Goal: Transaction & Acquisition: Purchase product/service

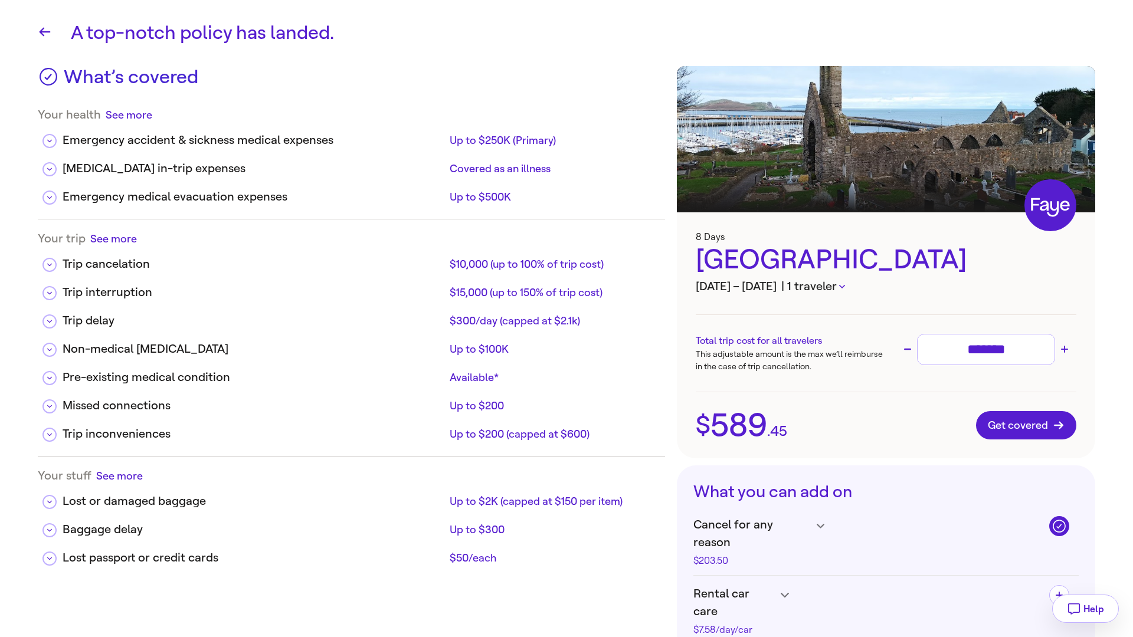
click at [842, 287] on icon "button" at bounding box center [842, 287] width 6 height 4
click at [985, 284] on div at bounding box center [566, 318] width 1133 height 637
click at [1011, 345] on input "*******" at bounding box center [985, 349] width 127 height 21
type input "**"
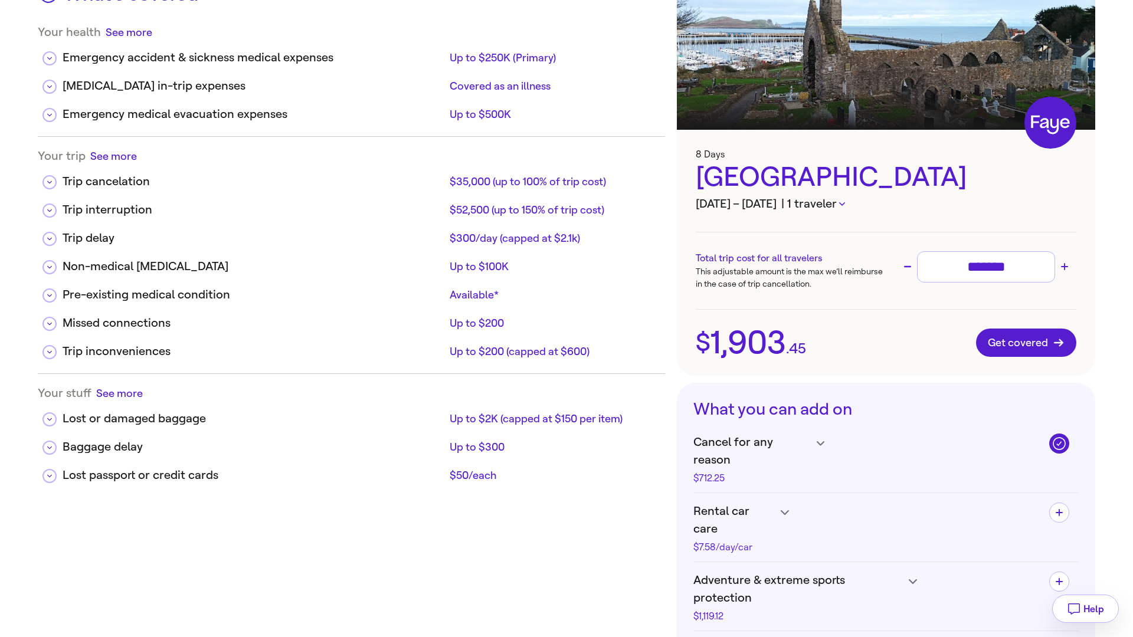
scroll to position [89, 0]
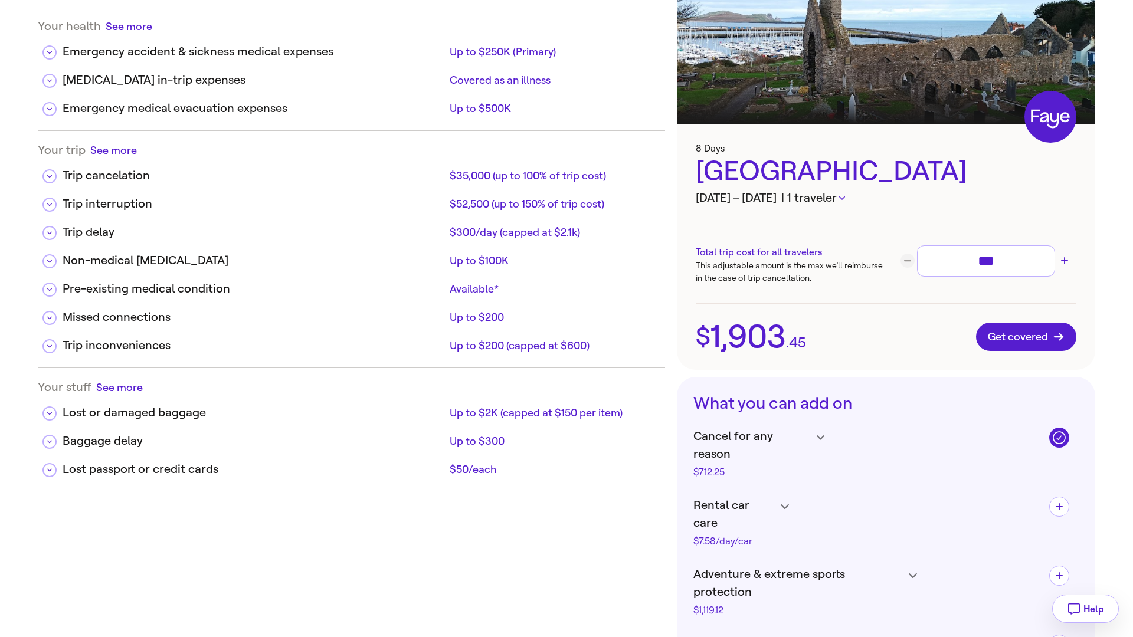
type input "**"
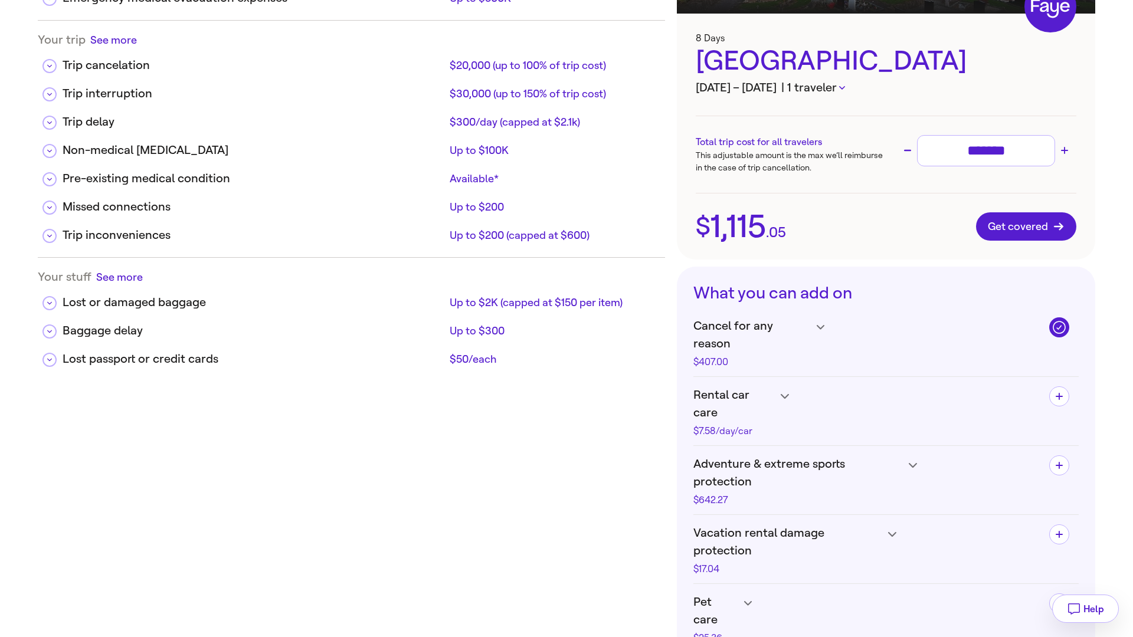
scroll to position [195, 0]
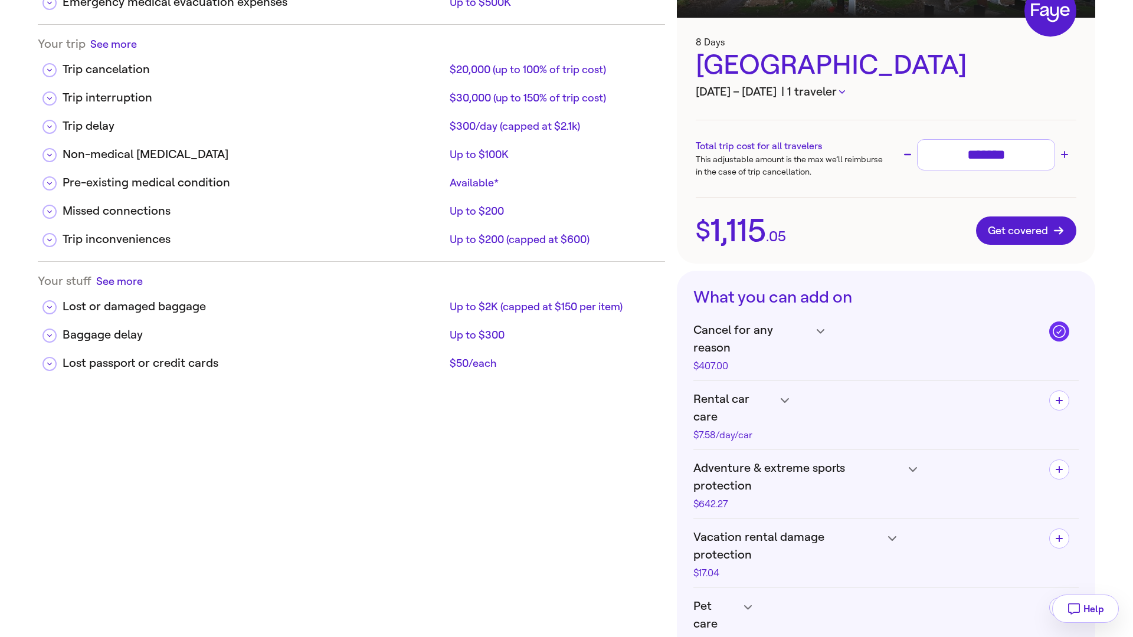
type input "*******"
click at [1059, 333] on icon "button" at bounding box center [1058, 331] width 15 height 15
click at [1060, 397] on icon "button" at bounding box center [1059, 400] width 7 height 7
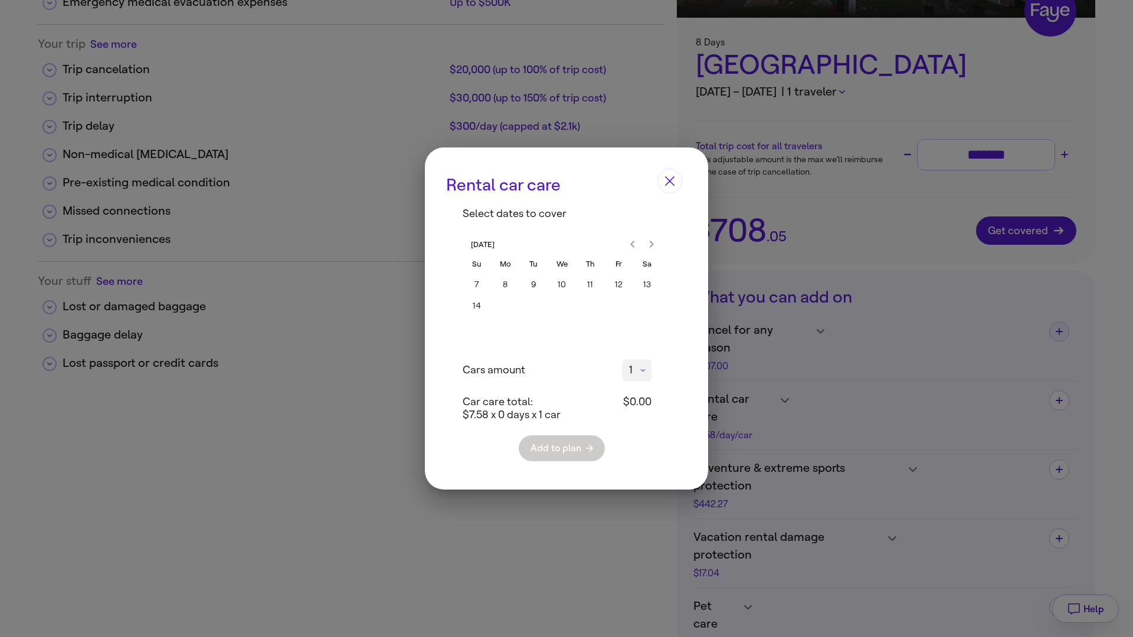
click at [666, 179] on icon "Close" at bounding box center [669, 180] width 9 height 9
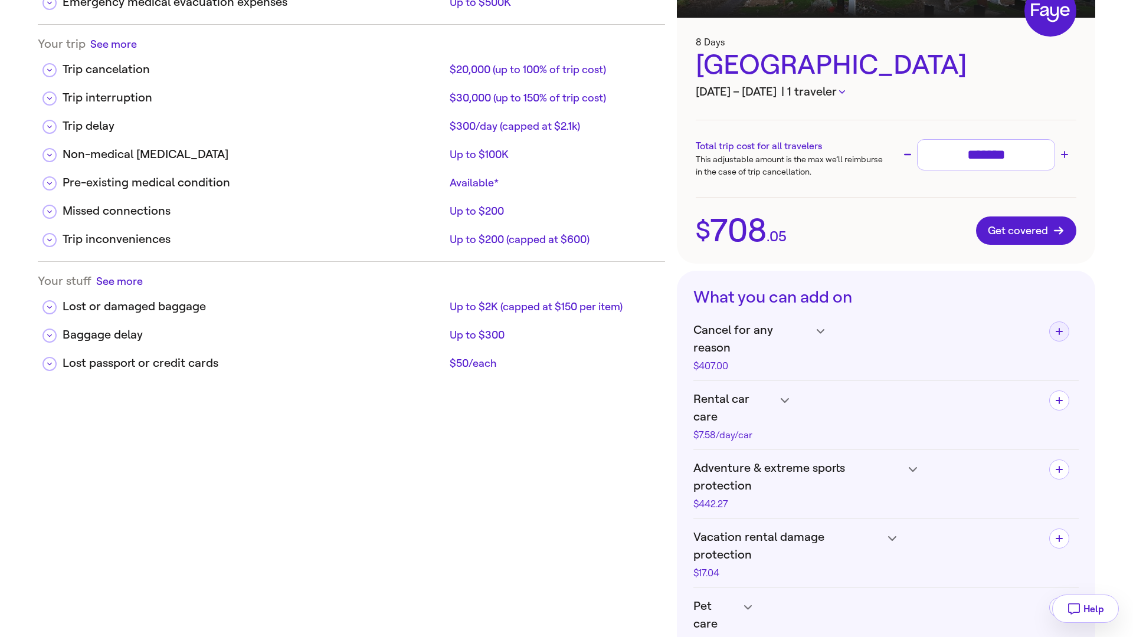
scroll to position [0, 0]
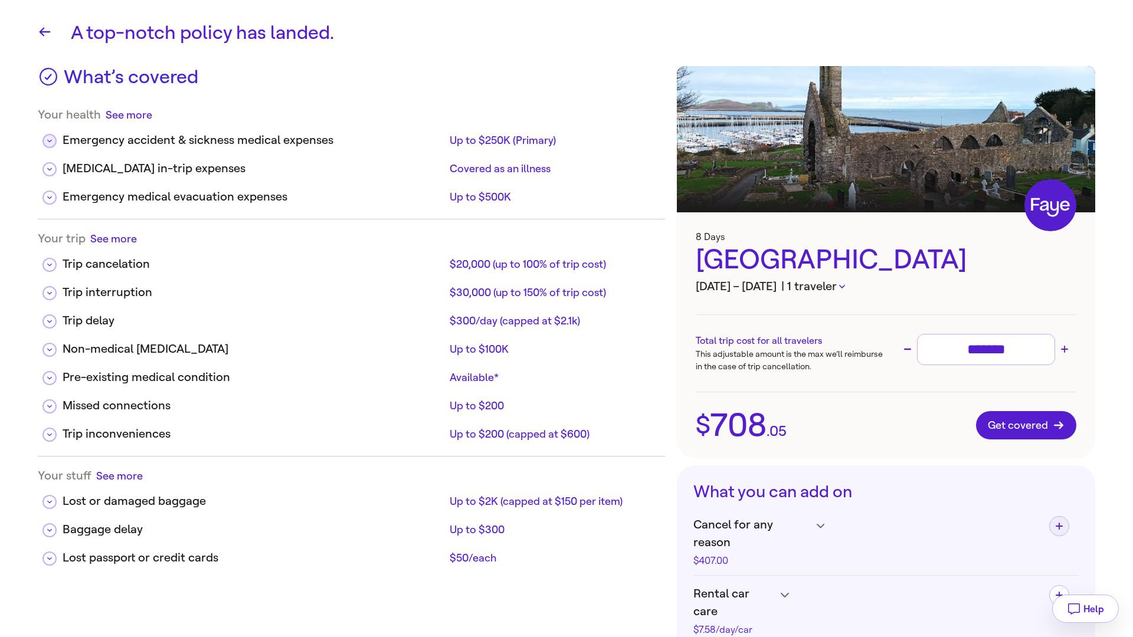
click at [51, 137] on button at bounding box center [49, 141] width 14 height 14
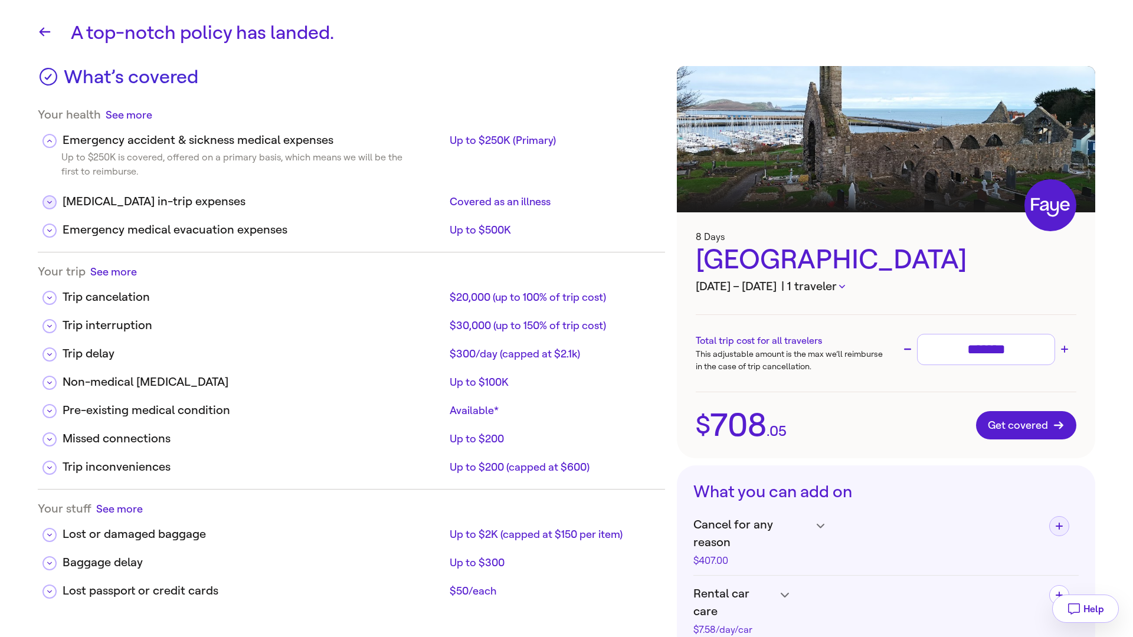
click at [50, 199] on icon at bounding box center [49, 202] width 5 height 6
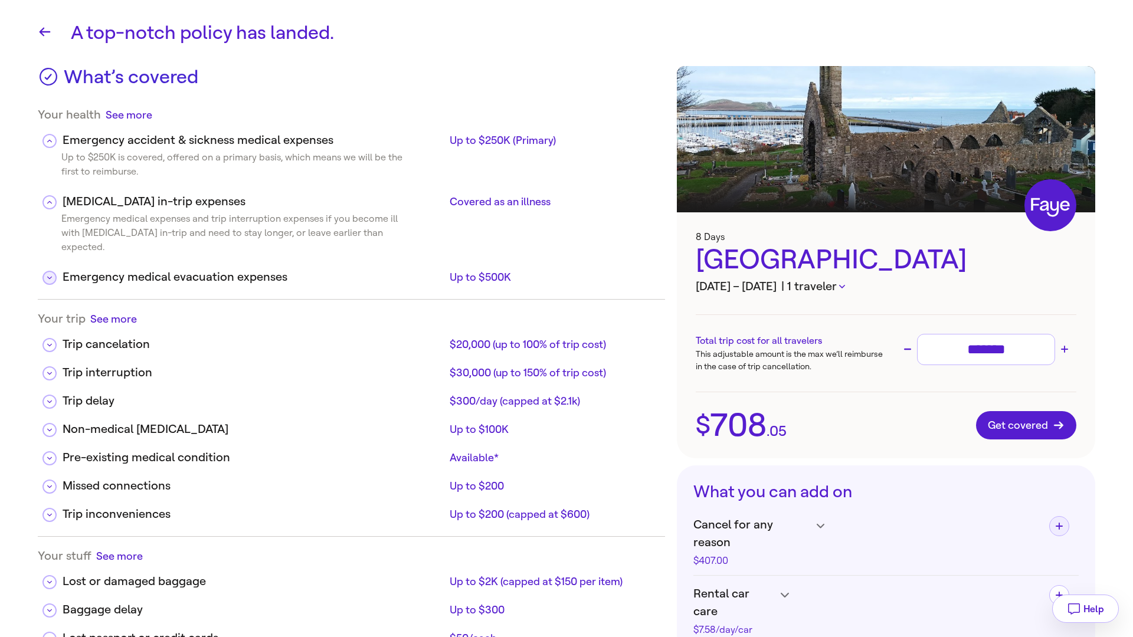
click at [47, 271] on button at bounding box center [49, 278] width 14 height 14
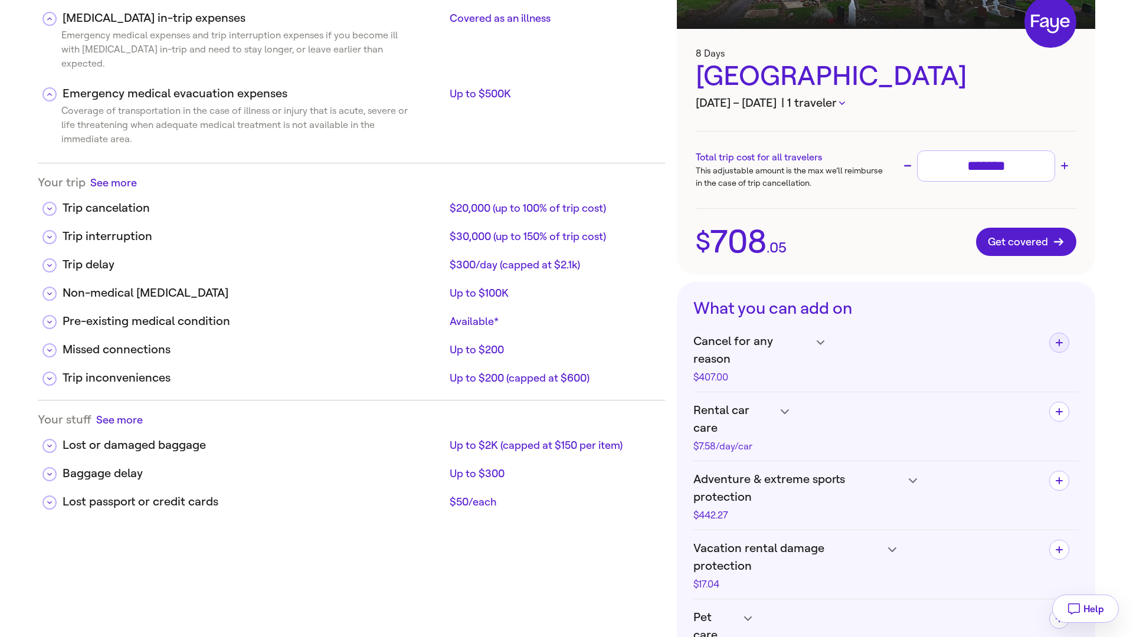
scroll to position [189, 0]
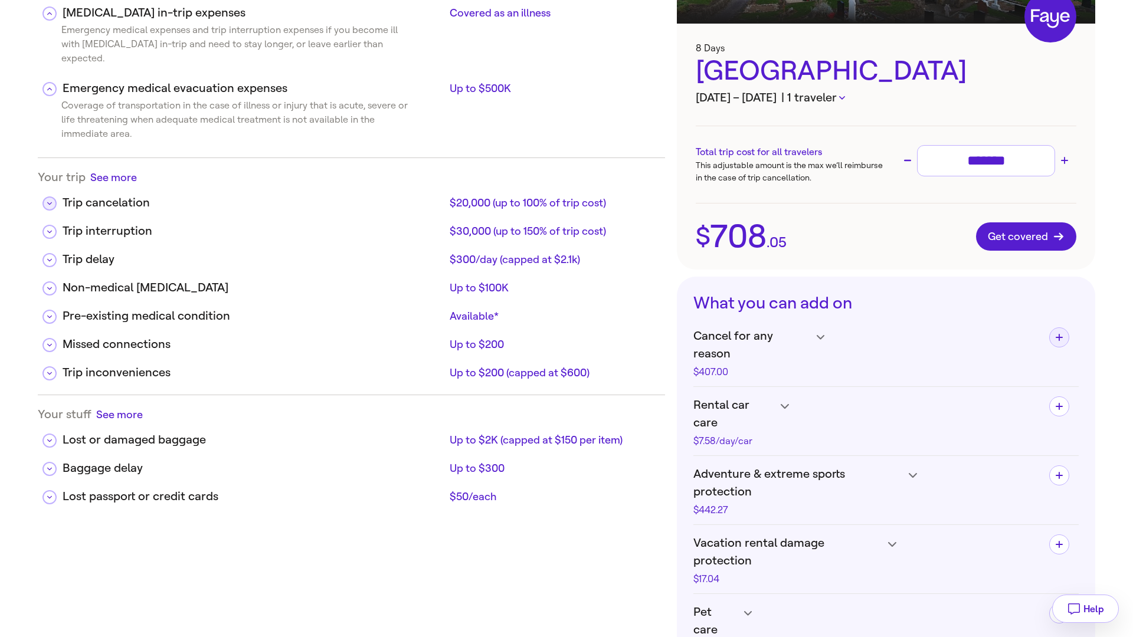
click at [50, 201] on icon at bounding box center [49, 204] width 5 height 6
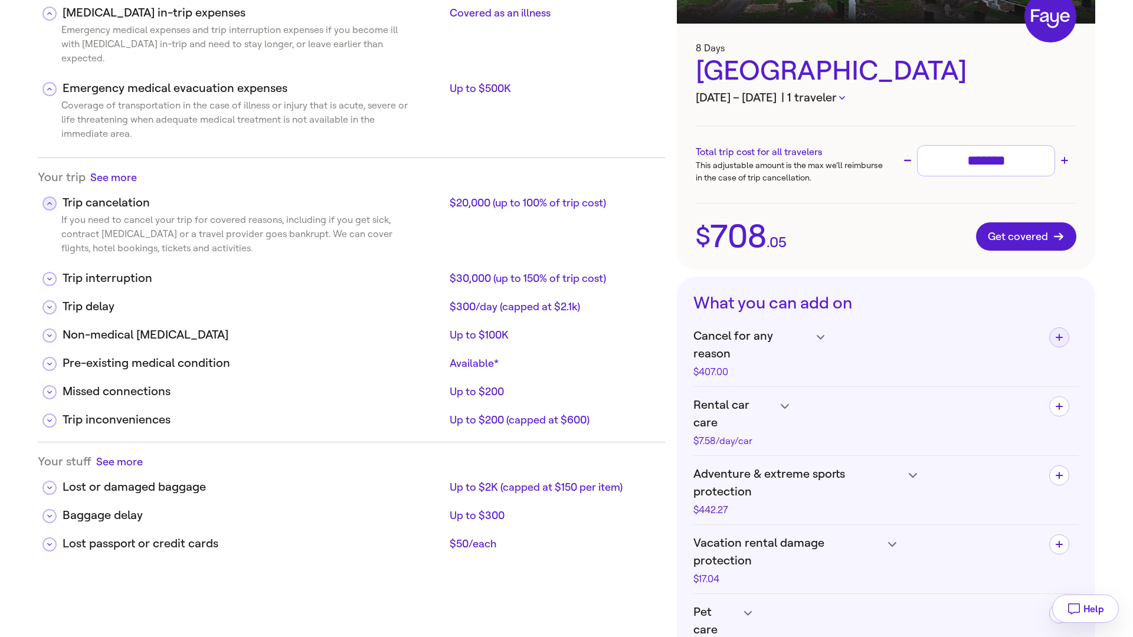
click at [50, 201] on icon at bounding box center [49, 204] width 5 height 6
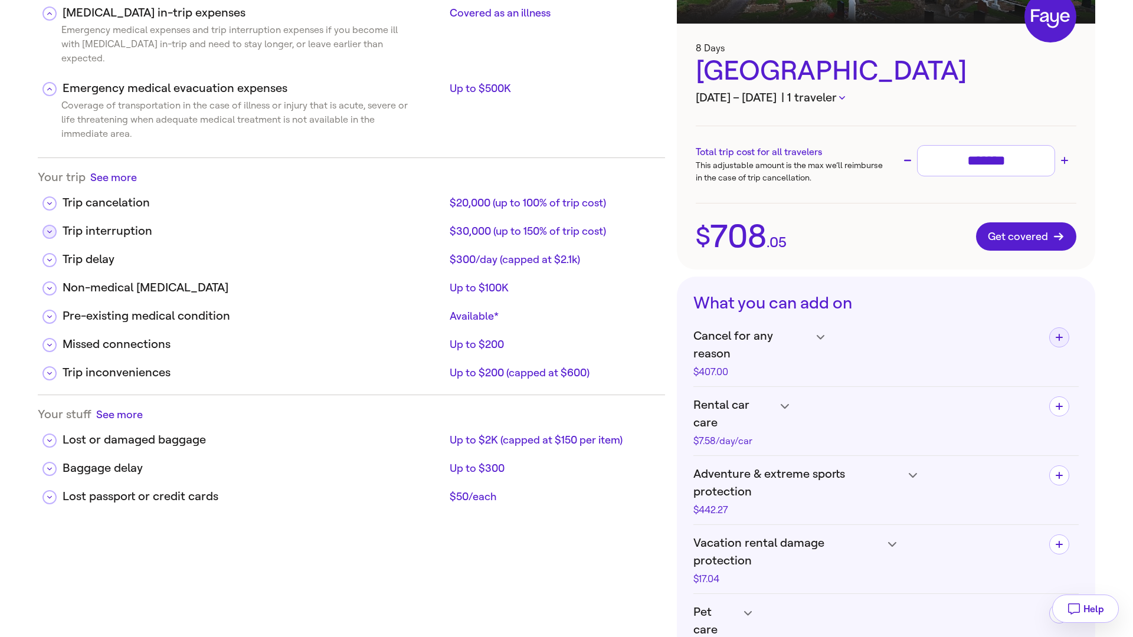
click at [50, 229] on icon at bounding box center [49, 232] width 5 height 6
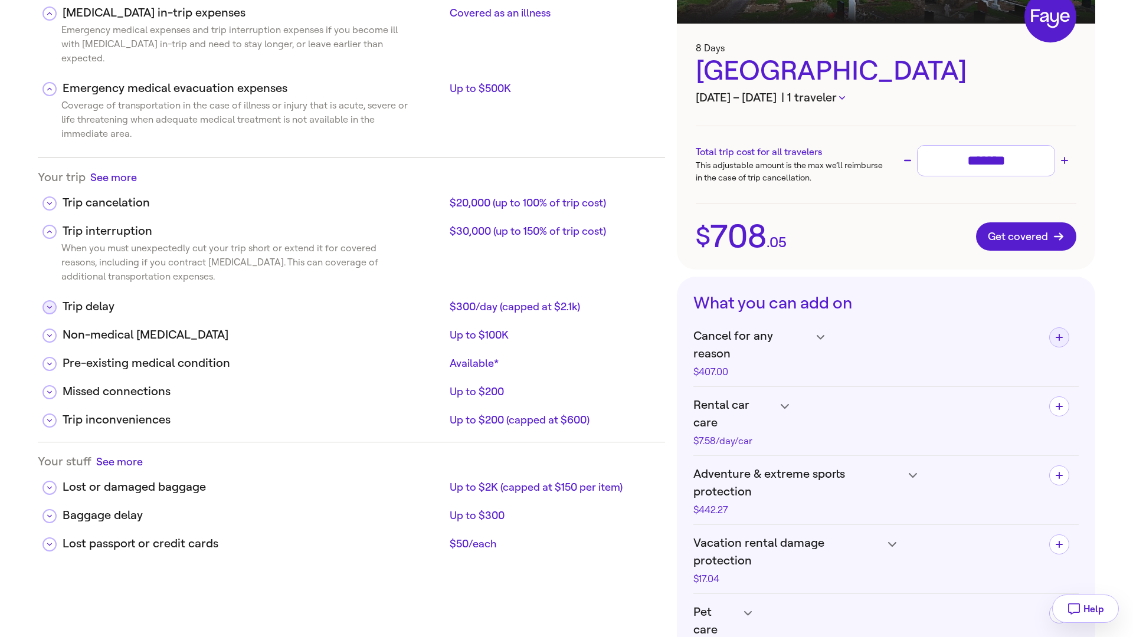
click at [47, 300] on button at bounding box center [49, 307] width 14 height 14
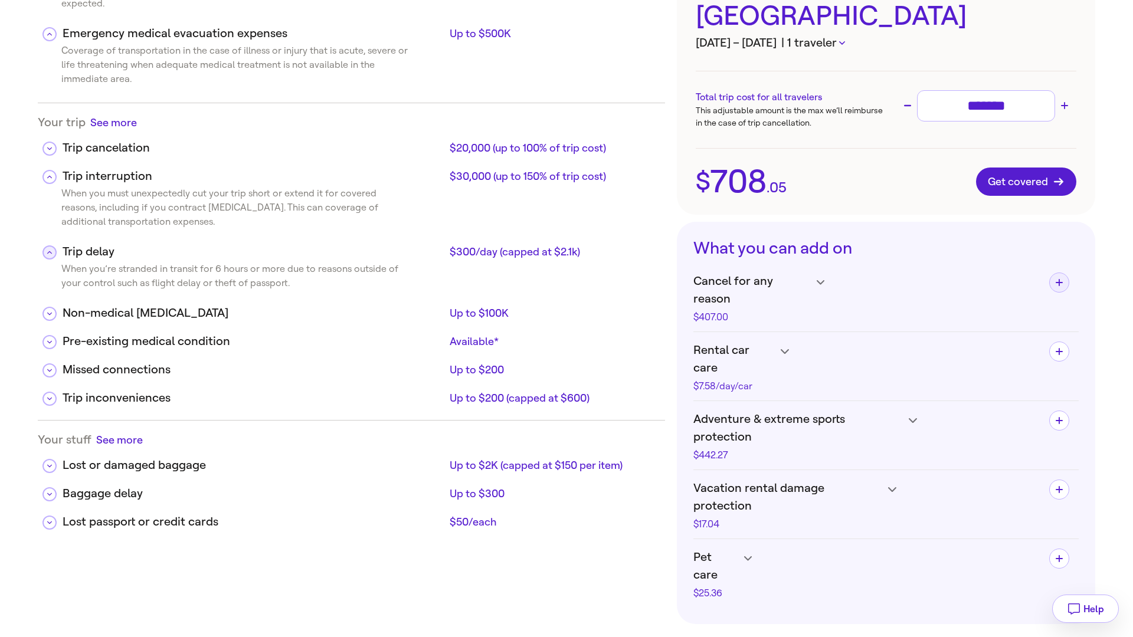
scroll to position [253, 0]
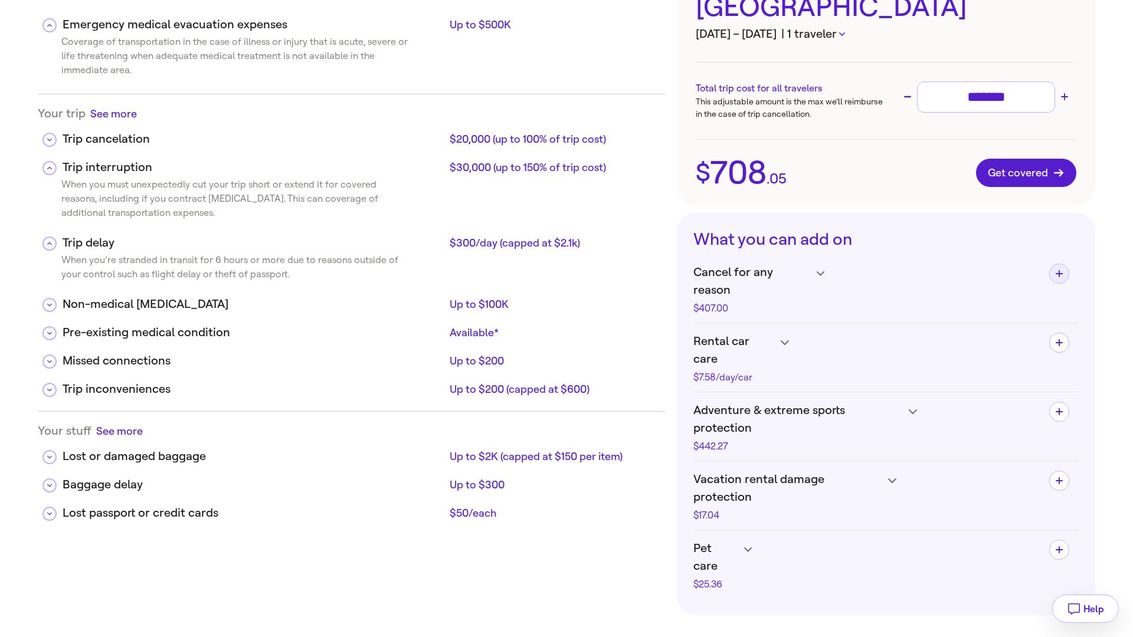
click at [44, 298] on div at bounding box center [49, 305] width 14 height 14
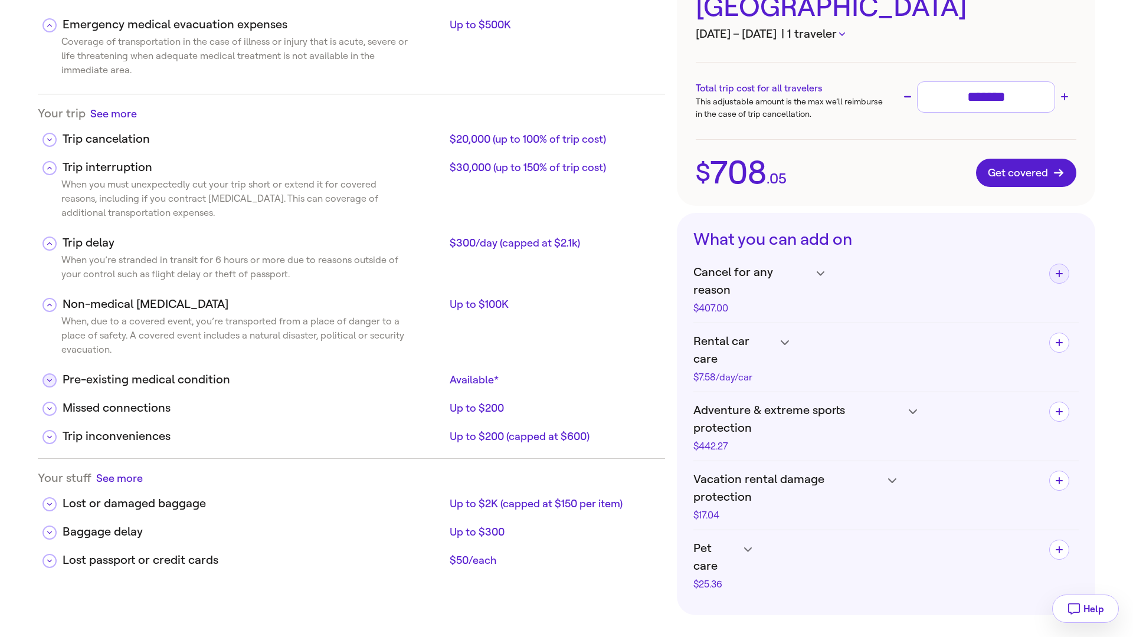
click at [48, 373] on button at bounding box center [49, 380] width 14 height 14
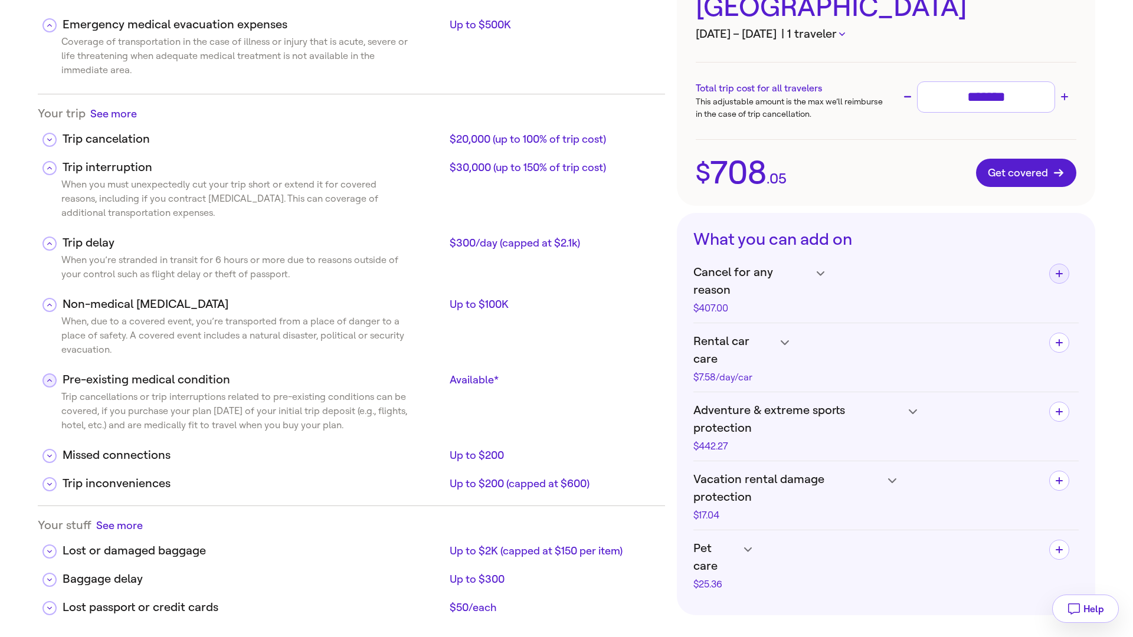
click at [48, 373] on button at bounding box center [49, 380] width 14 height 14
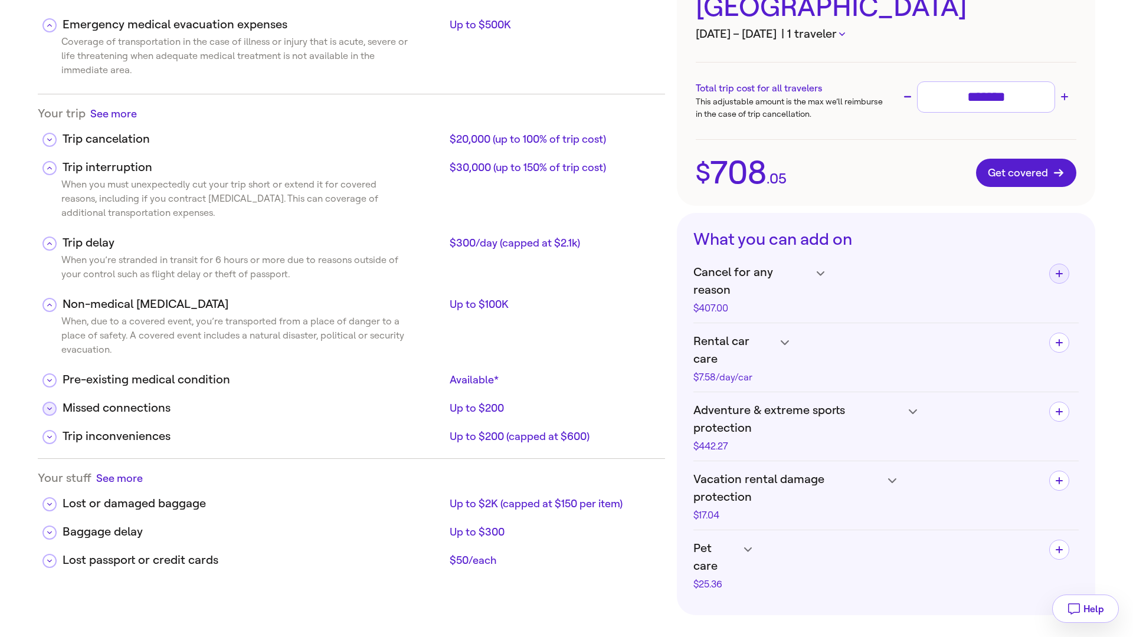
click at [47, 402] on button at bounding box center [49, 409] width 14 height 14
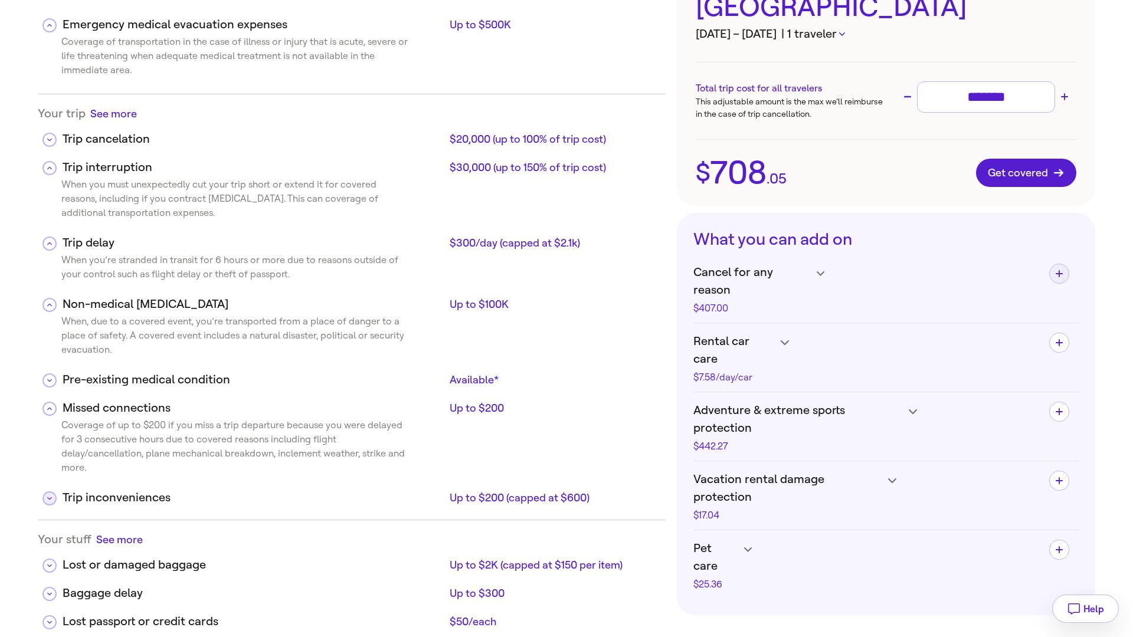
click at [45, 491] on button at bounding box center [49, 498] width 14 height 14
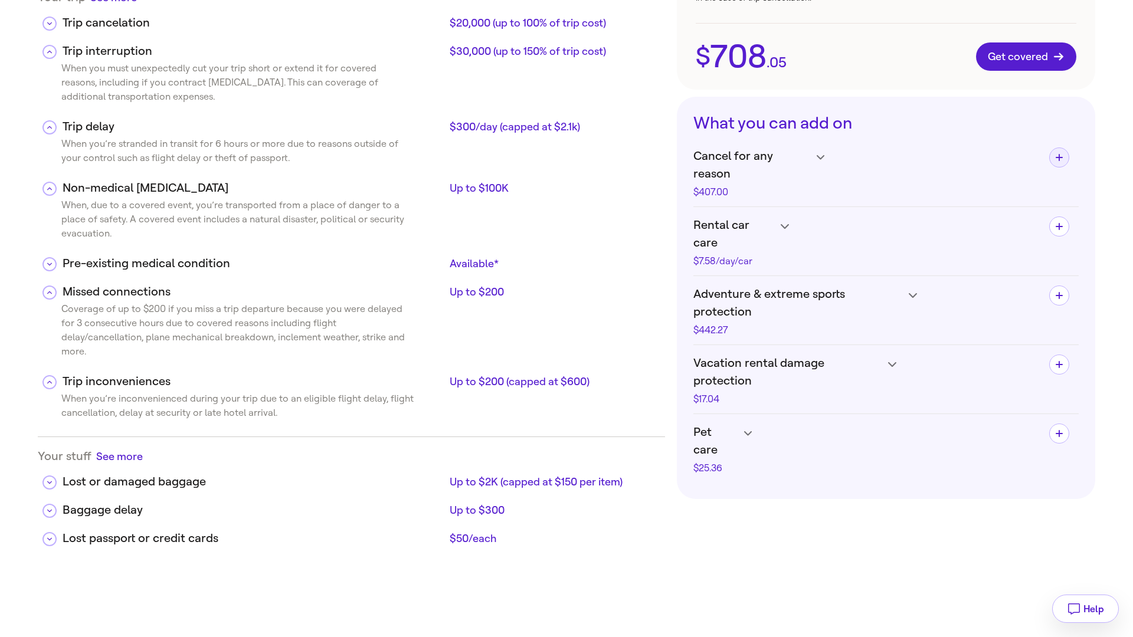
scroll to position [365, 0]
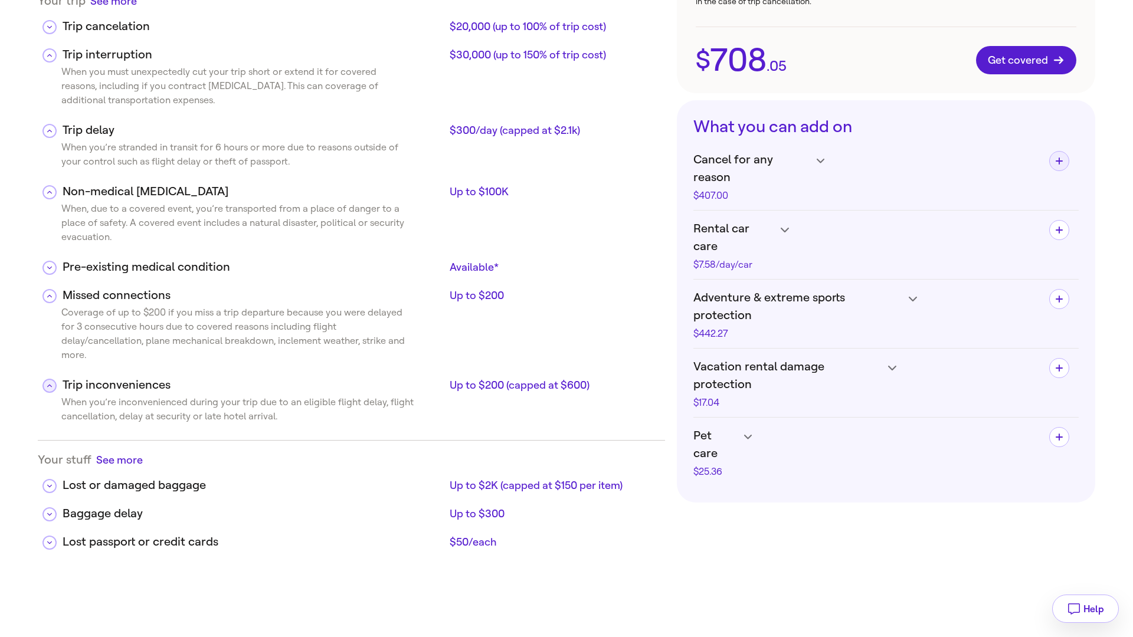
click at [48, 383] on icon at bounding box center [49, 386] width 5 height 6
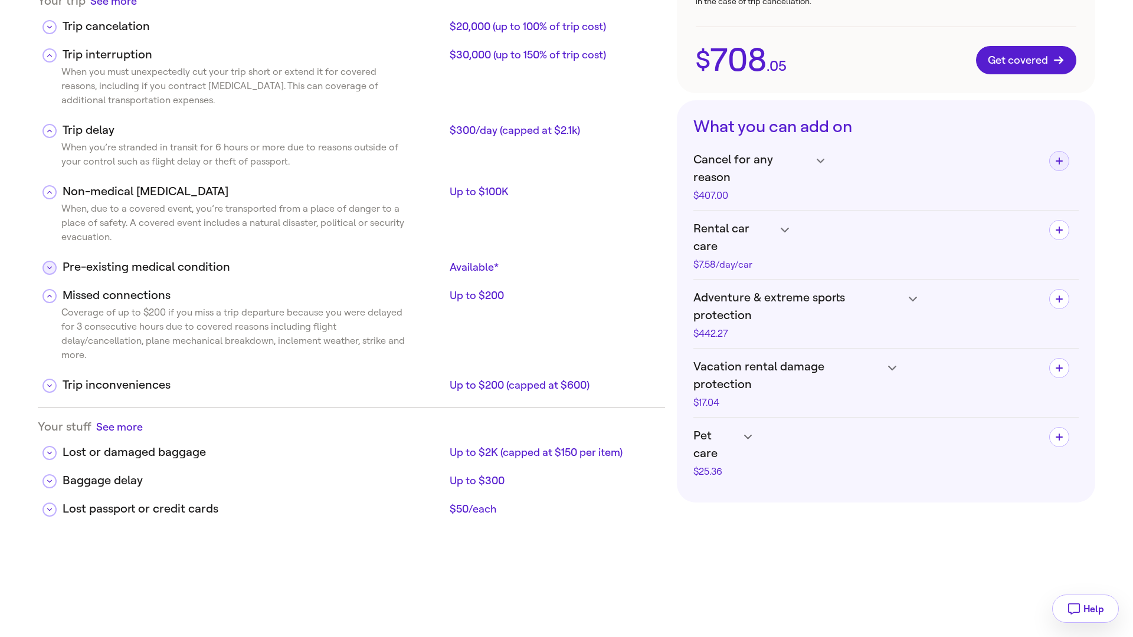
click at [50, 265] on icon at bounding box center [49, 268] width 5 height 6
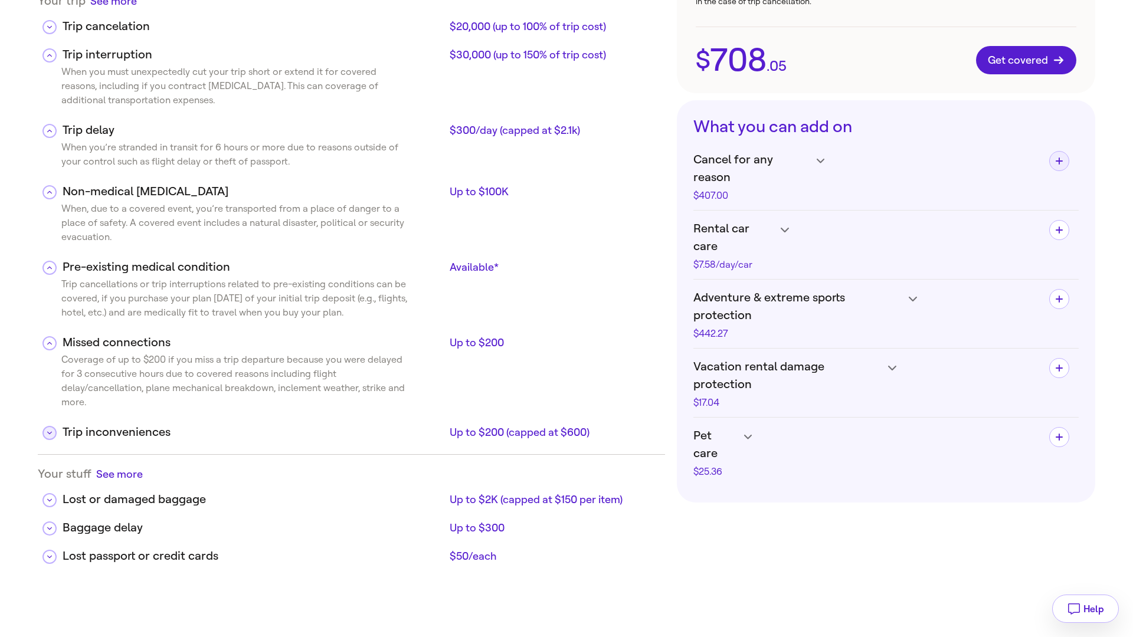
click at [51, 432] on icon at bounding box center [49, 433] width 5 height 3
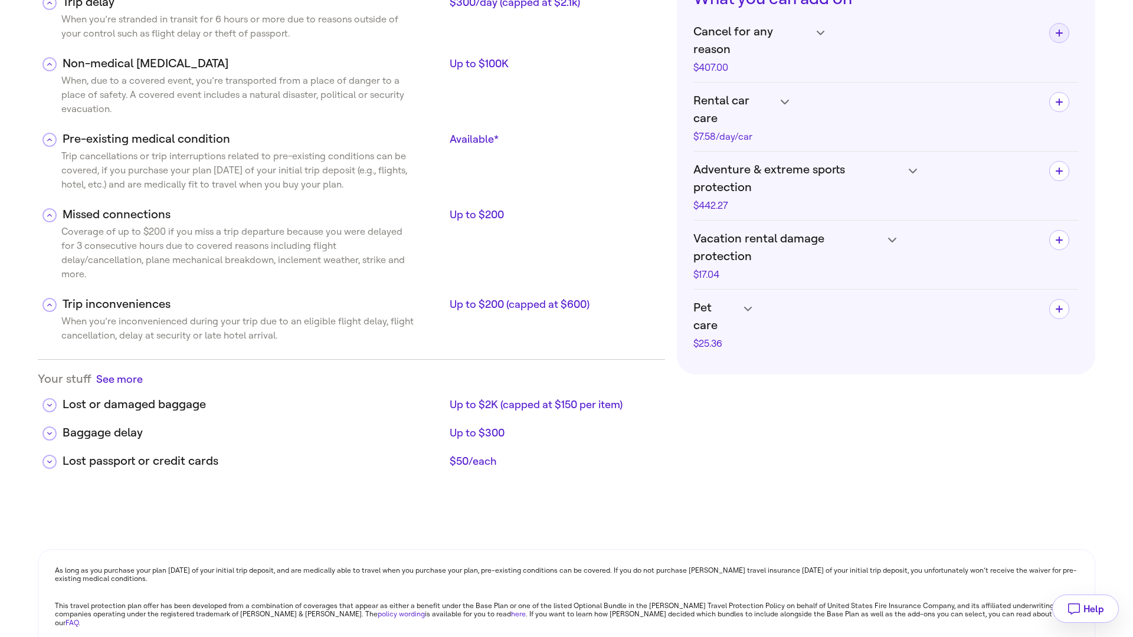
scroll to position [538, 0]
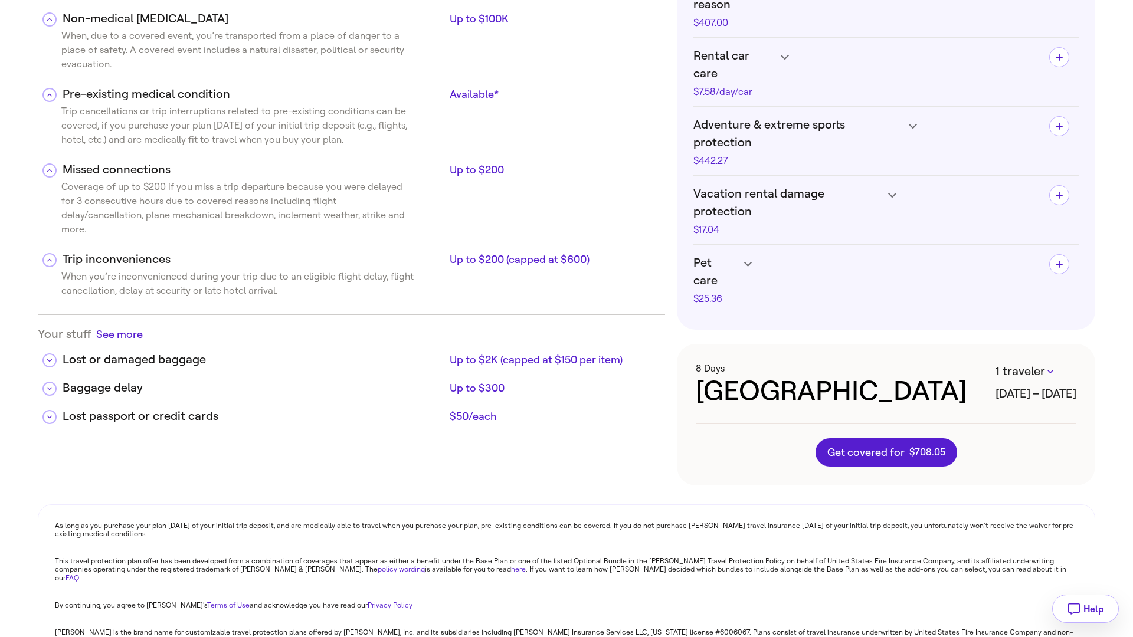
click at [378, 565] on link "policy wording" at bounding box center [401, 569] width 47 height 8
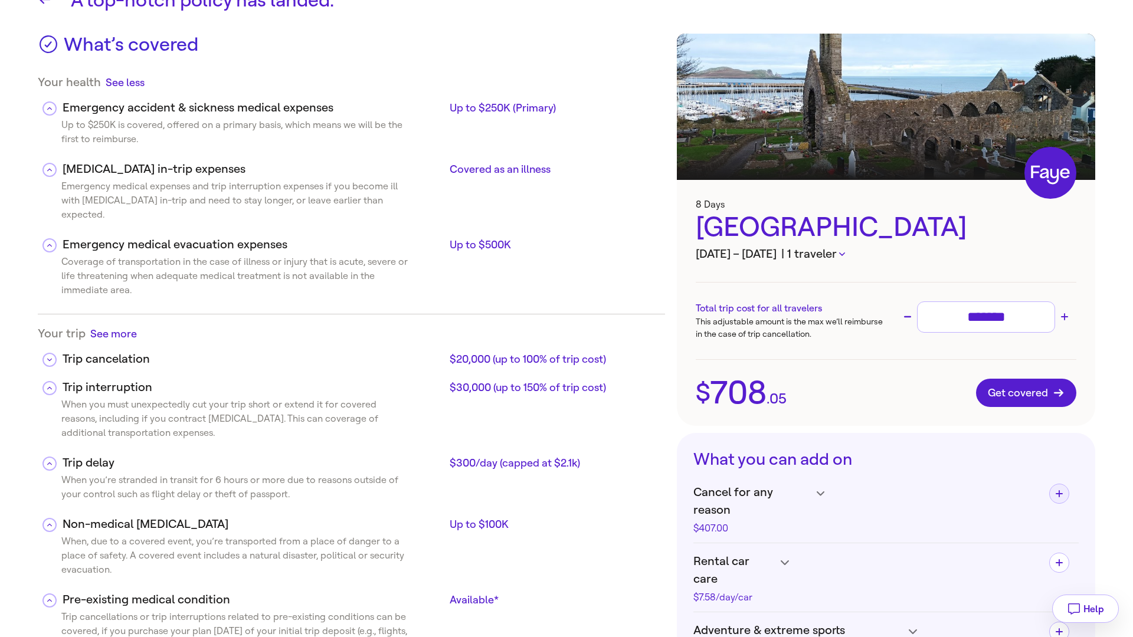
scroll to position [0, 0]
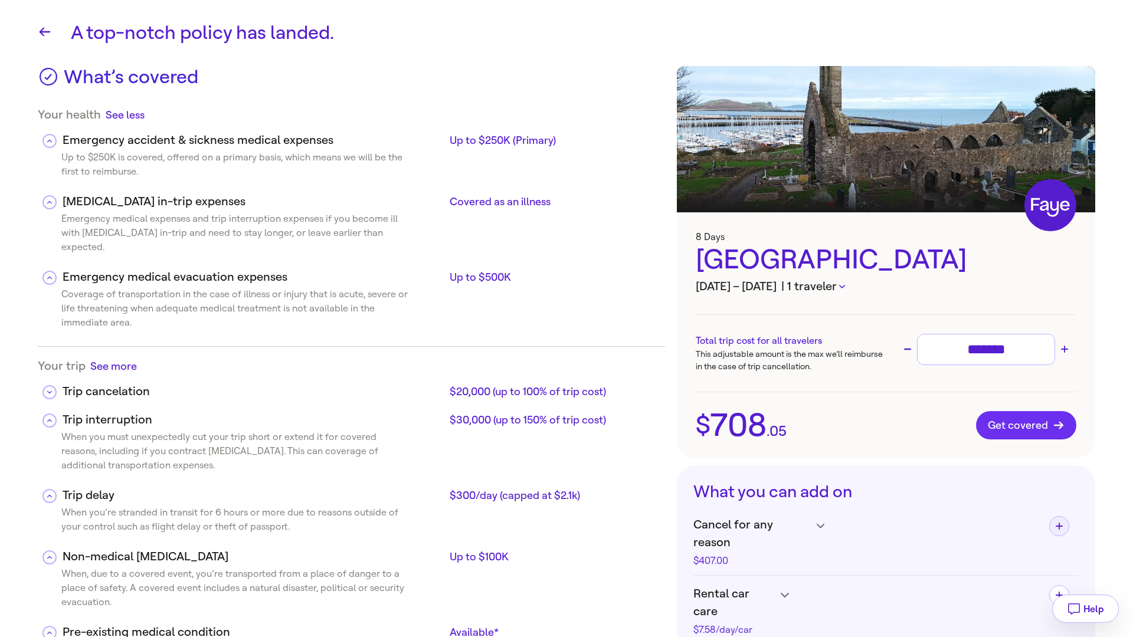
click at [1025, 428] on span "Get covered" at bounding box center [1026, 426] width 77 height 12
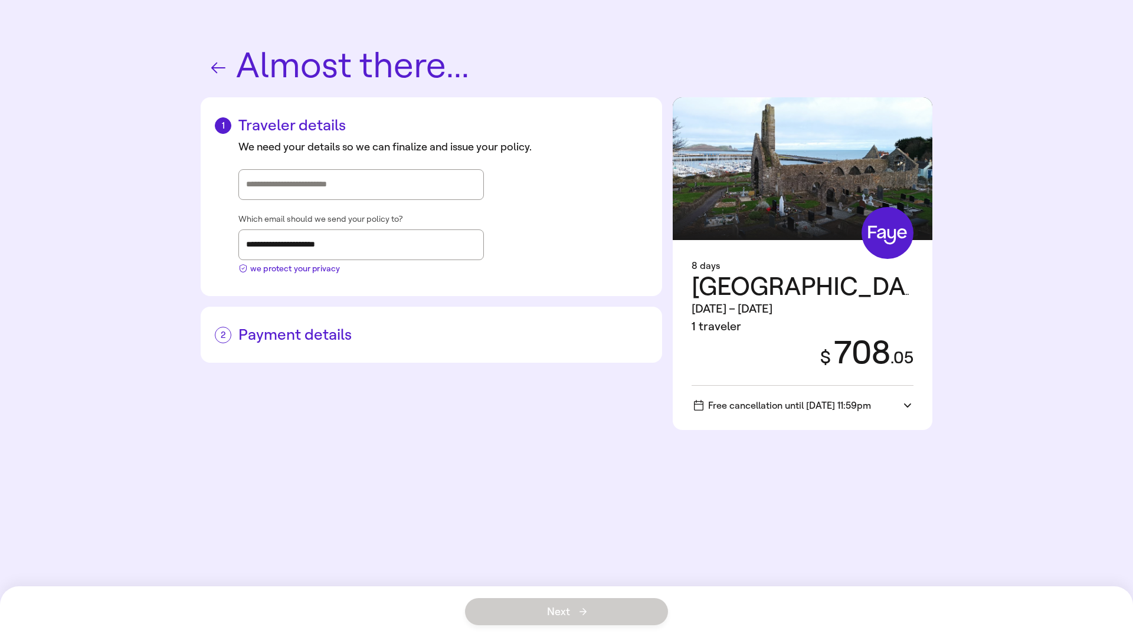
click at [303, 172] on div at bounding box center [361, 185] width 230 height 30
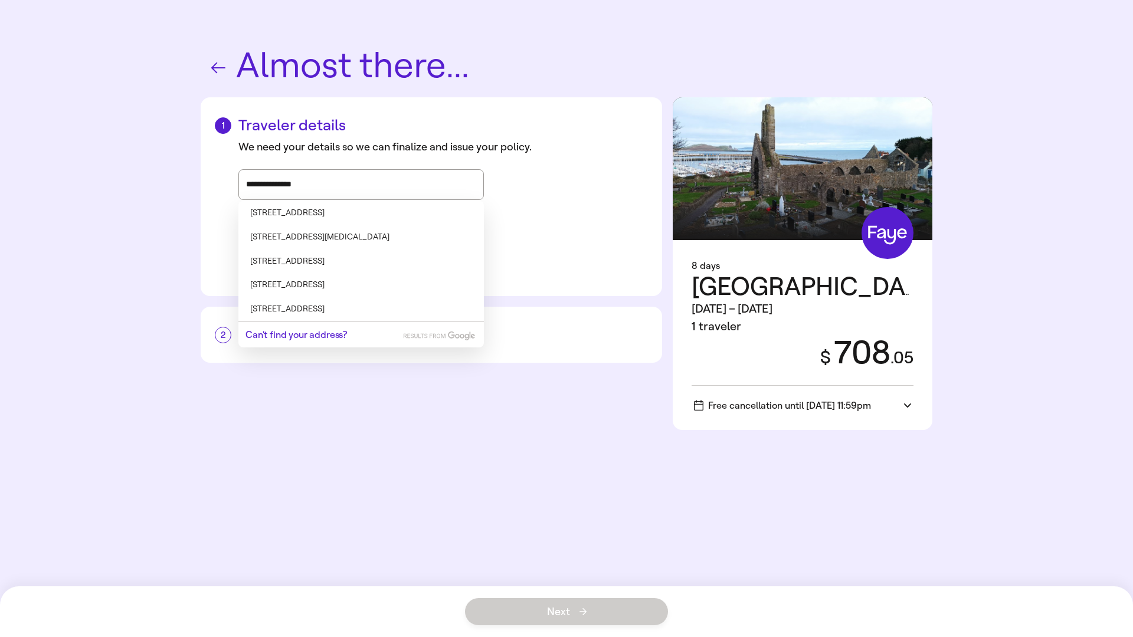
click at [352, 211] on li "[STREET_ADDRESS]" at bounding box center [360, 213] width 245 height 24
type input "**********"
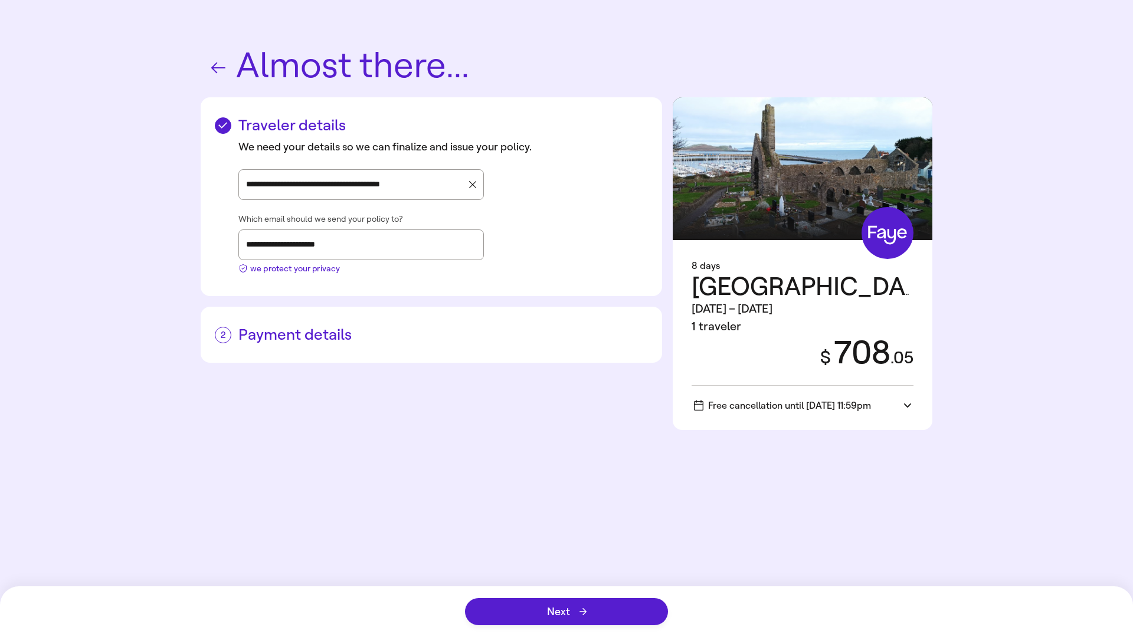
click at [277, 335] on h2 "Payment details" at bounding box center [431, 335] width 433 height 18
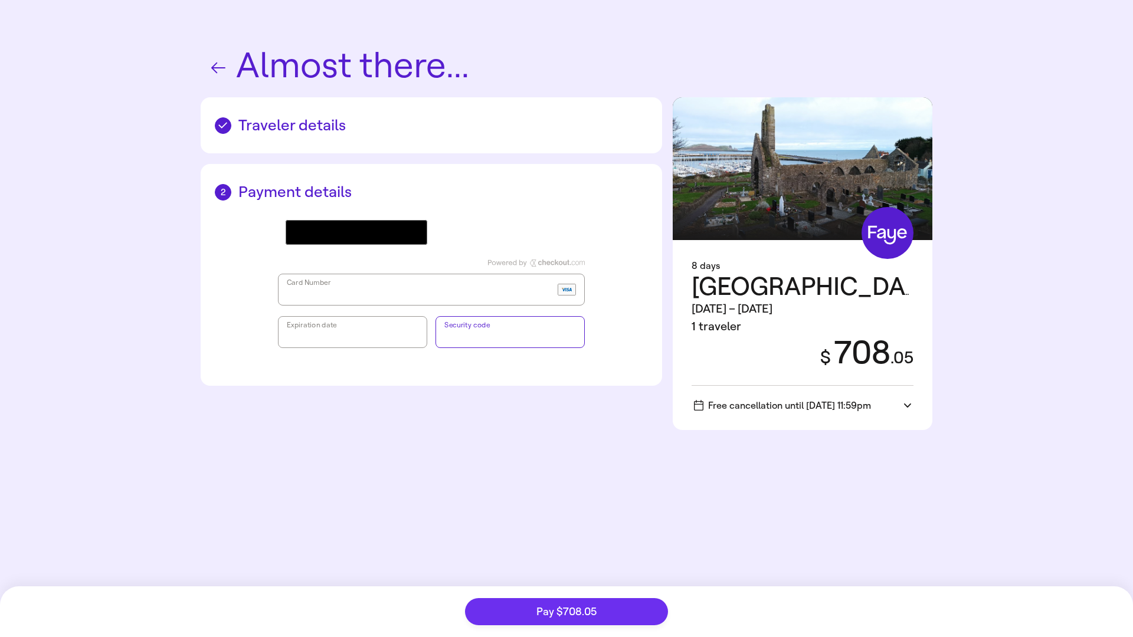
click at [561, 608] on span "Pay $708.05" at bounding box center [566, 612] width 60 height 11
